Goal: Navigation & Orientation: Find specific page/section

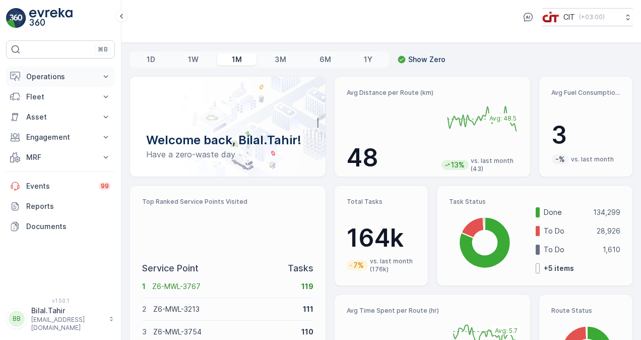
click at [106, 74] on icon at bounding box center [106, 77] width 10 height 10
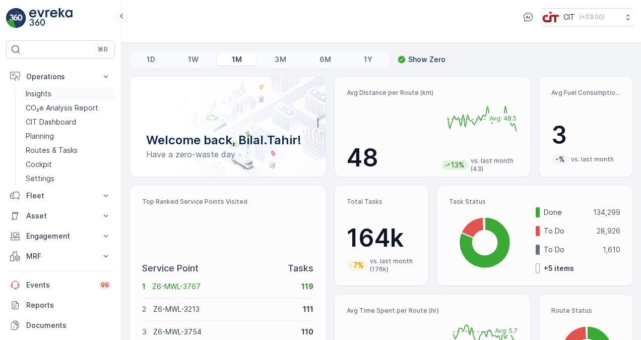
click at [62, 94] on link "Insights" at bounding box center [68, 94] width 93 height 14
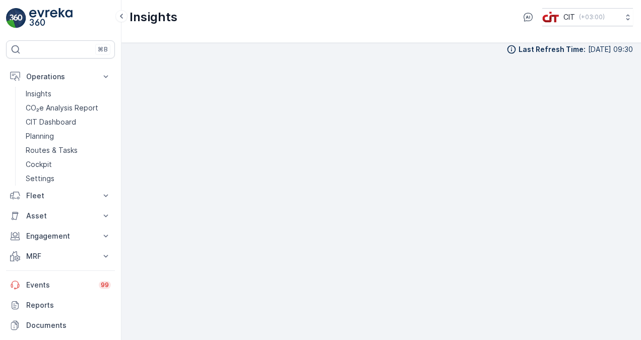
scroll to position [9, 0]
click at [83, 104] on p "CO₂e Analysis Report" at bounding box center [62, 108] width 73 height 10
click at [126, 261] on div "Last Refresh Time : [DATE] 09:30" at bounding box center [380, 191] width 519 height 297
click at [57, 117] on p "CIT Dashboard" at bounding box center [51, 122] width 50 height 10
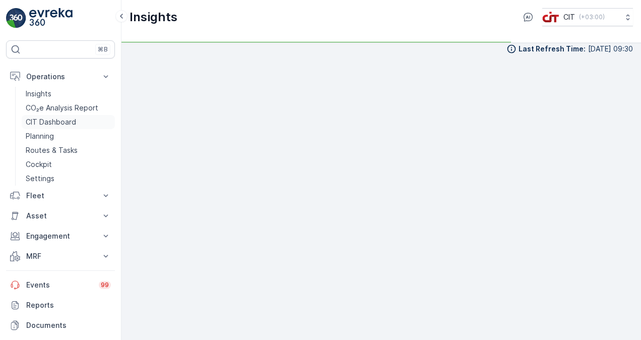
scroll to position [9, 0]
